Goal: Task Accomplishment & Management: Manage account settings

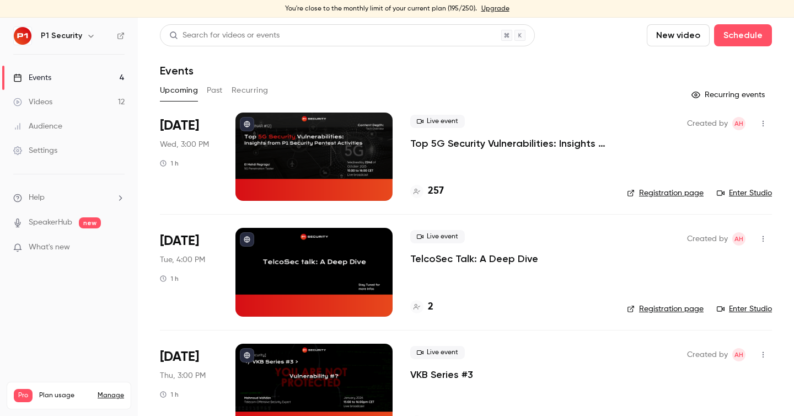
click at [420, 71] on div "Events" at bounding box center [466, 70] width 612 height 13
click at [498, 143] on p "Top 5G Security Vulnerabilities: Insights from P1 Security Pentest Activities" at bounding box center [509, 143] width 199 height 13
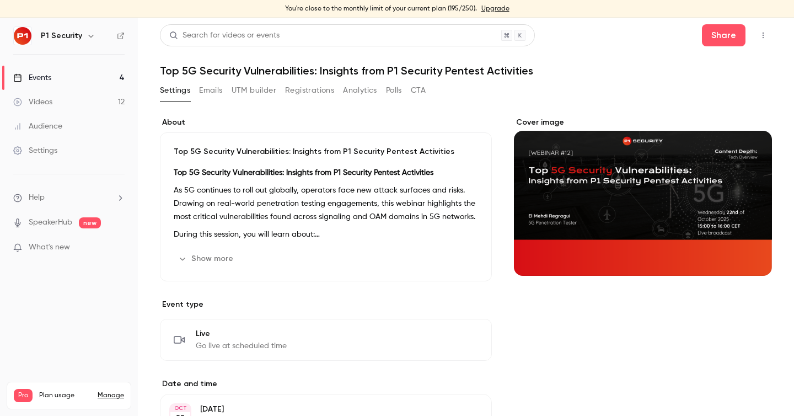
click at [298, 89] on button "Registrations" at bounding box center [309, 91] width 49 height 18
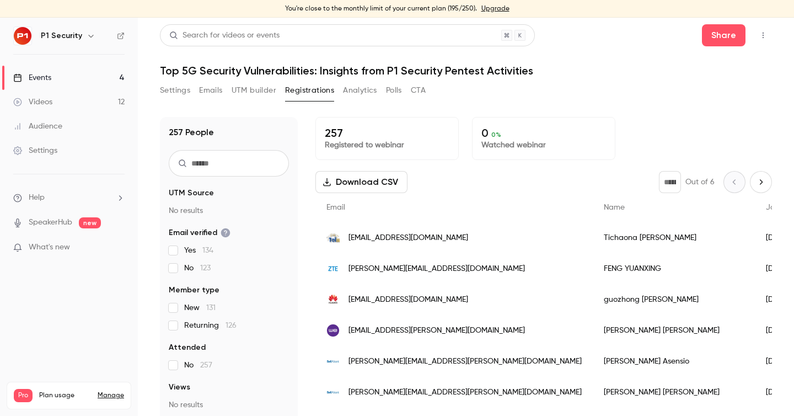
click at [179, 303] on label "New 131" at bounding box center [229, 307] width 120 height 11
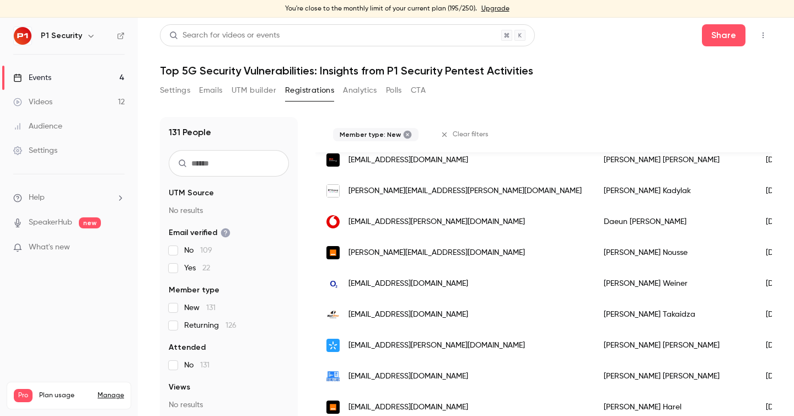
scroll to position [13, 0]
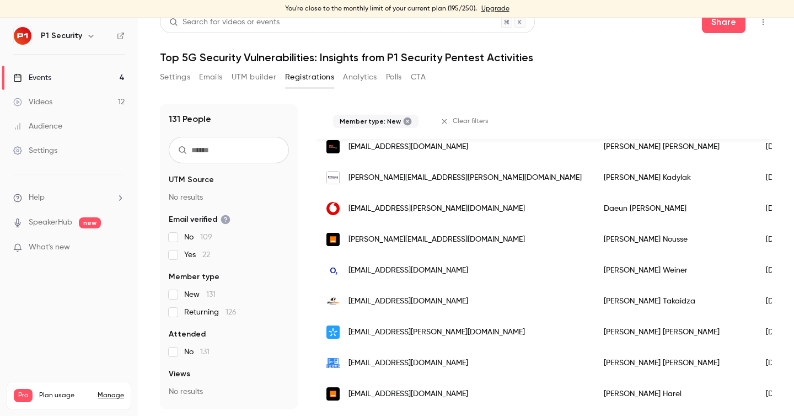
click at [451, 360] on div "[EMAIL_ADDRESS][DOMAIN_NAME]" at bounding box center [454, 363] width 277 height 31
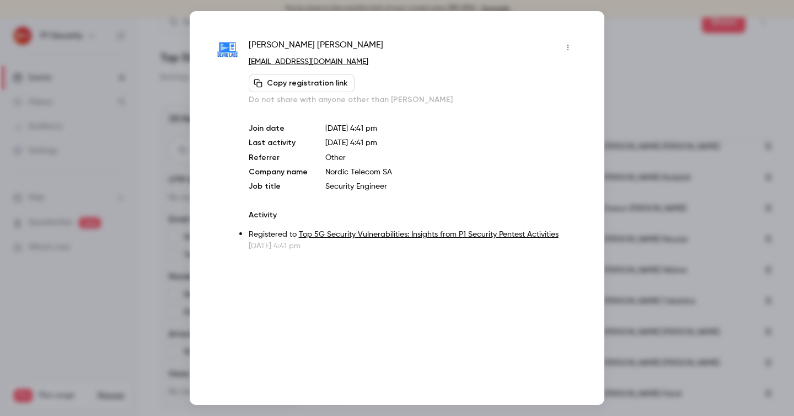
click at [564, 47] on icon "button" at bounding box center [568, 48] width 9 height 8
click at [550, 83] on li "Block from all events" at bounding box center [516, 75] width 119 height 29
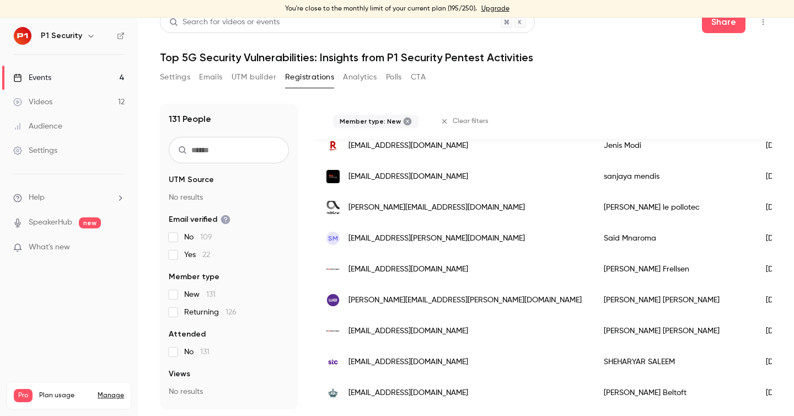
scroll to position [0, 0]
